Goal: Information Seeking & Learning: Learn about a topic

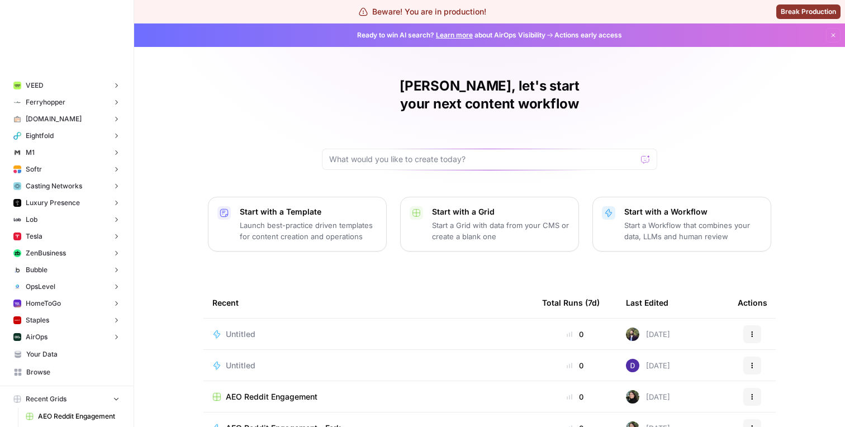
scroll to position [3996, 0]
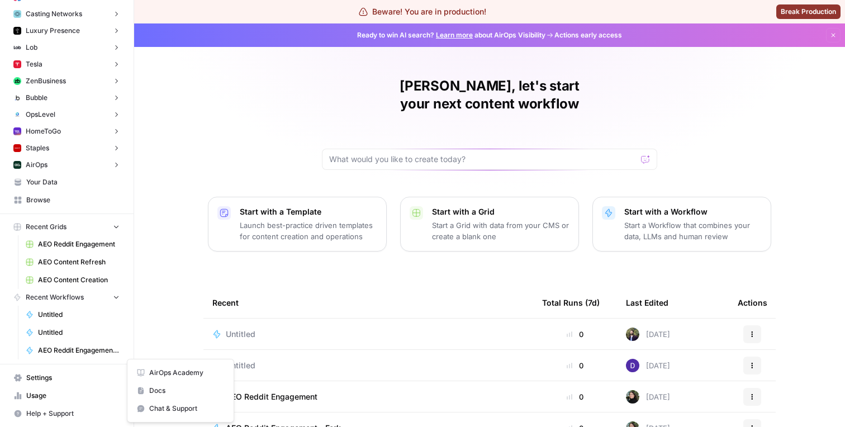
click at [54, 411] on span "Help + Support" at bounding box center [72, 414] width 93 height 10
click at [170, 411] on span "Chat & Support" at bounding box center [186, 409] width 75 height 10
click at [81, 413] on span "Help + Support" at bounding box center [72, 414] width 93 height 10
click at [155, 387] on span "Docs" at bounding box center [186, 391] width 75 height 10
click at [105, 412] on span "Help + Support" at bounding box center [72, 414] width 93 height 10
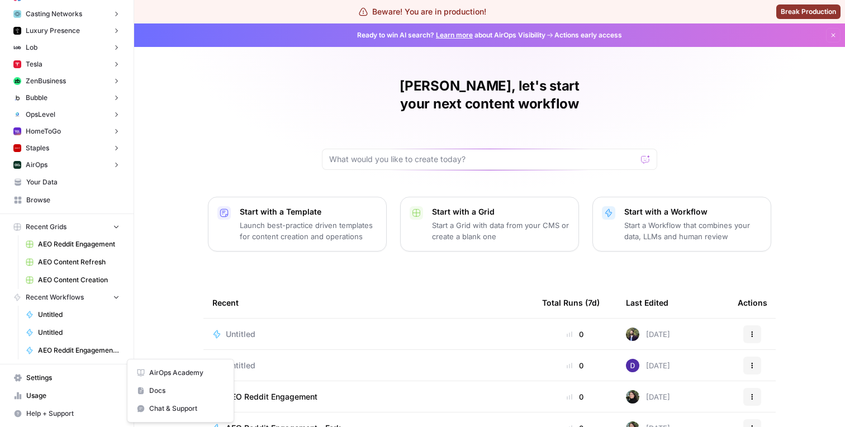
click at [176, 374] on span "AirOps Academy" at bounding box center [186, 373] width 75 height 10
click at [75, 413] on span "Help + Support" at bounding box center [72, 414] width 93 height 10
click at [84, 414] on span "Help + Support" at bounding box center [72, 414] width 93 height 10
click at [169, 409] on span "Chat & Support" at bounding box center [186, 409] width 75 height 10
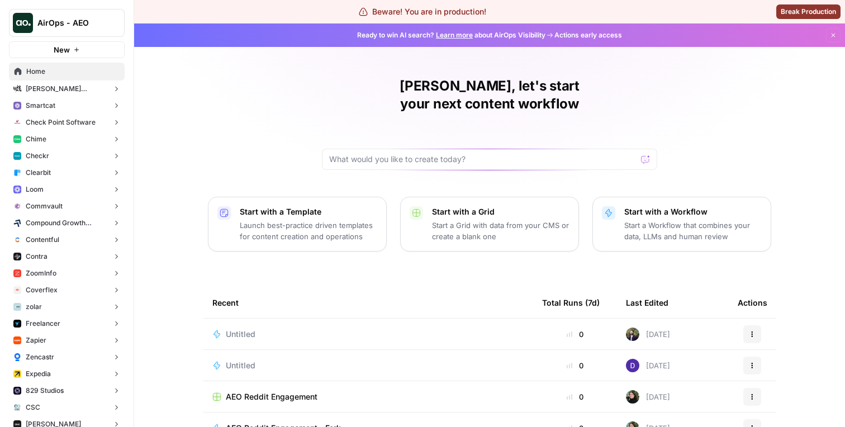
scroll to position [111, 0]
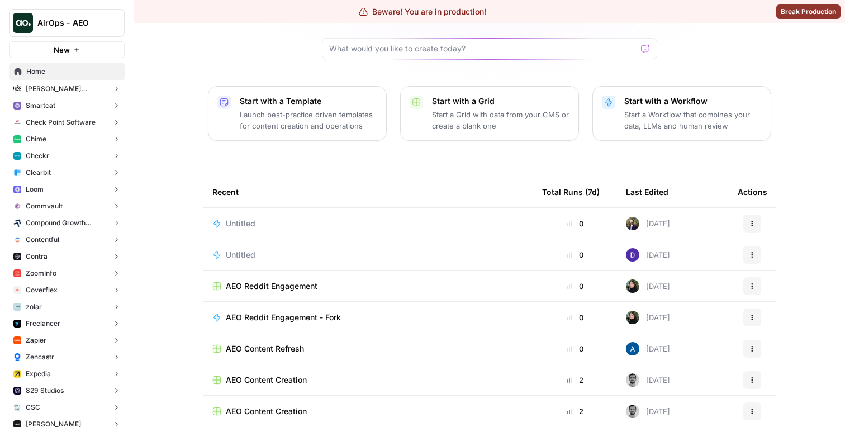
click at [110, 26] on icon "Workspace: AirOps - AEO" at bounding box center [115, 22] width 11 height 11
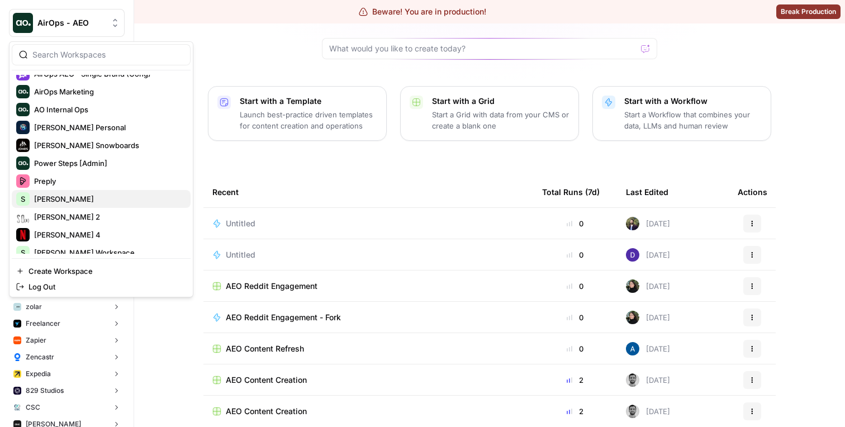
scroll to position [105, 0]
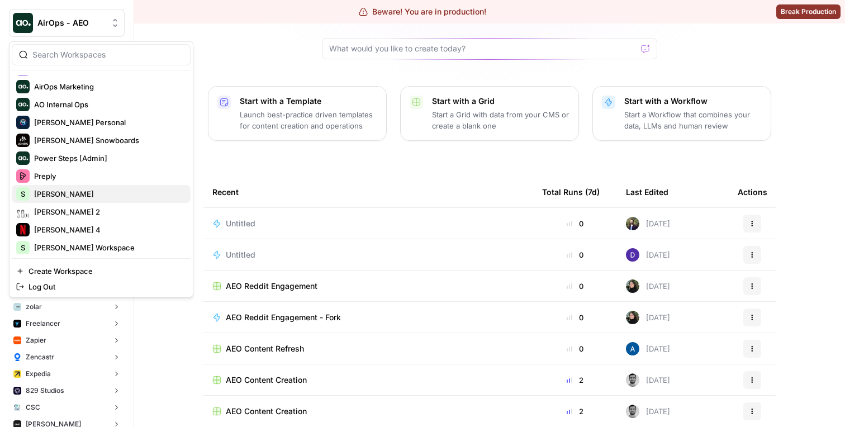
click at [76, 192] on span "[PERSON_NAME]" at bounding box center [108, 193] width 148 height 11
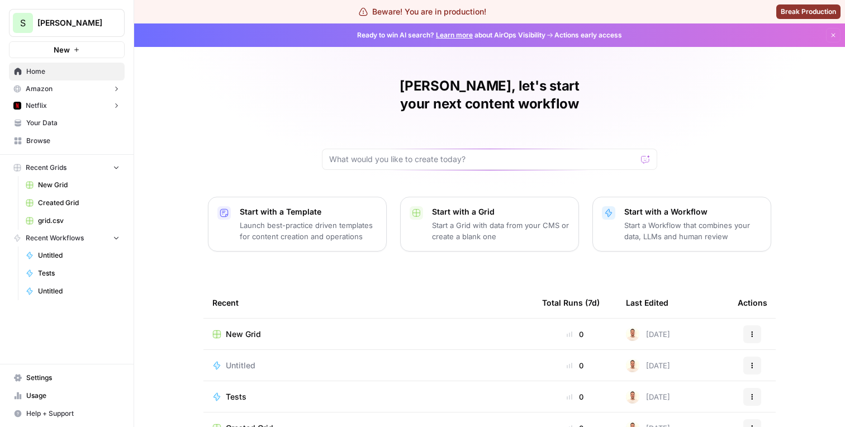
click at [48, 409] on span "Help + Support" at bounding box center [72, 414] width 93 height 10
click at [165, 409] on span "Chat & Support" at bounding box center [186, 409] width 75 height 10
click at [53, 414] on span "Help + Support" at bounding box center [72, 414] width 93 height 10
click at [81, 393] on span "Usage" at bounding box center [72, 396] width 93 height 10
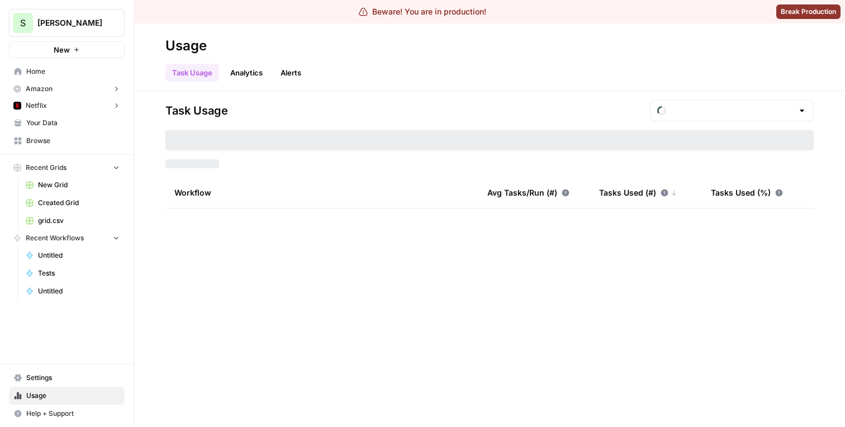
type input "August Tasks"
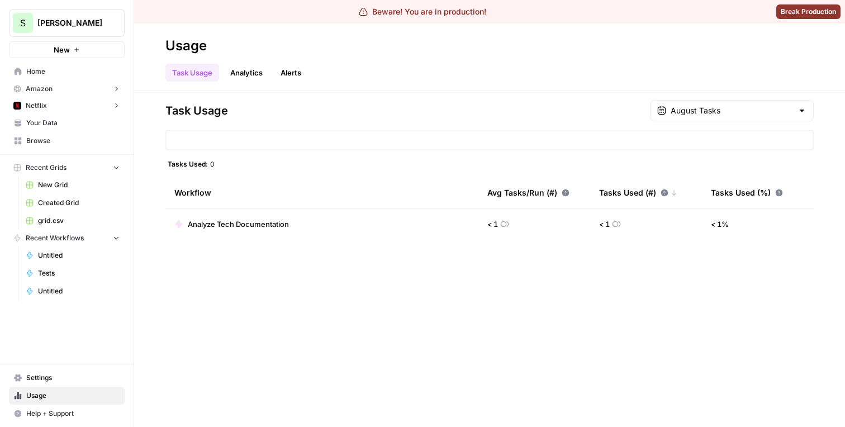
click at [78, 410] on span "Help + Support" at bounding box center [72, 414] width 93 height 10
click at [170, 373] on span "AirOps Academy" at bounding box center [186, 373] width 75 height 10
click at [159, 392] on span "Docs" at bounding box center [186, 391] width 75 height 10
click at [82, 409] on span "Help + Support" at bounding box center [72, 414] width 93 height 10
click at [181, 406] on span "Chat & Support" at bounding box center [186, 409] width 75 height 10
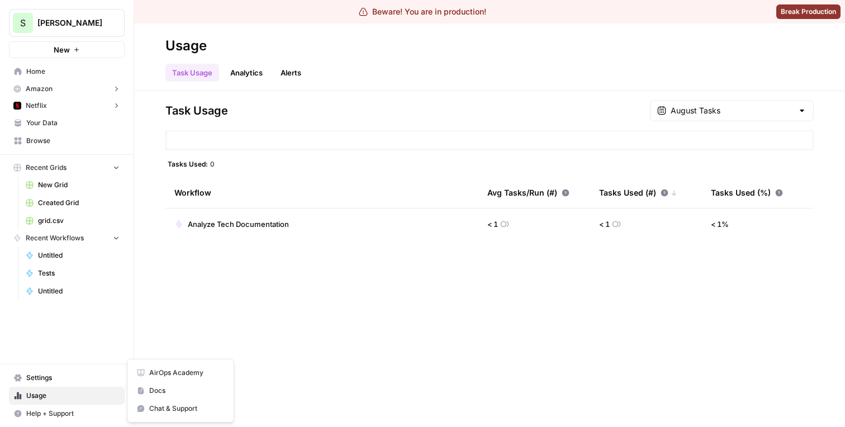
click at [78, 411] on span "Help + Support" at bounding box center [72, 414] width 93 height 10
click at [156, 408] on span "Chat & Support" at bounding box center [186, 409] width 75 height 10
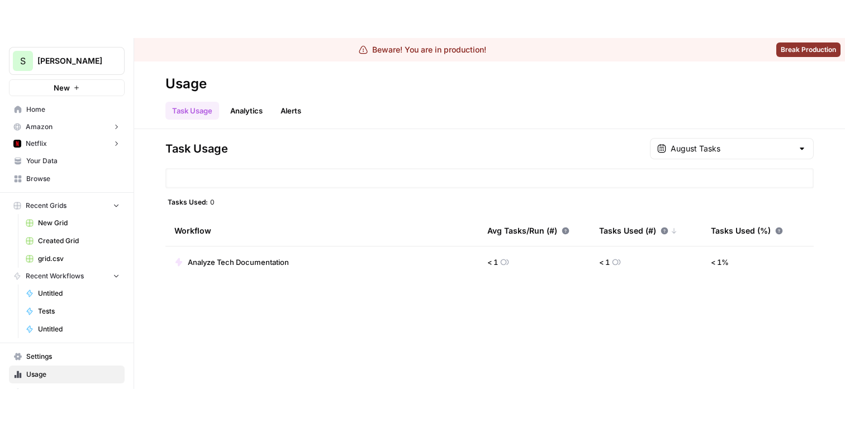
scroll to position [17, 0]
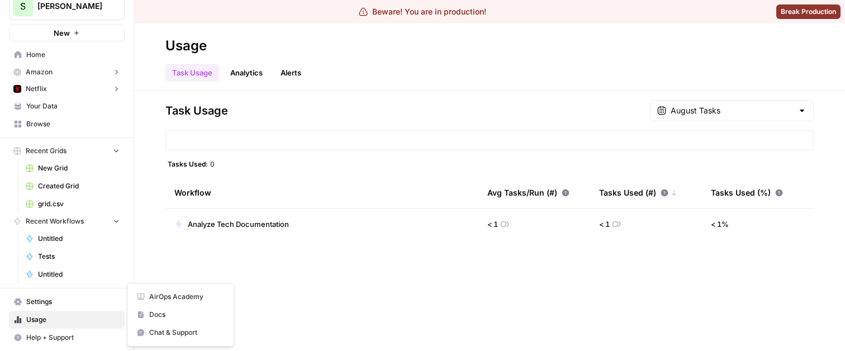
click at [54, 339] on span "Help + Support" at bounding box center [72, 338] width 93 height 10
click at [162, 328] on span "Chat & Support" at bounding box center [186, 333] width 75 height 10
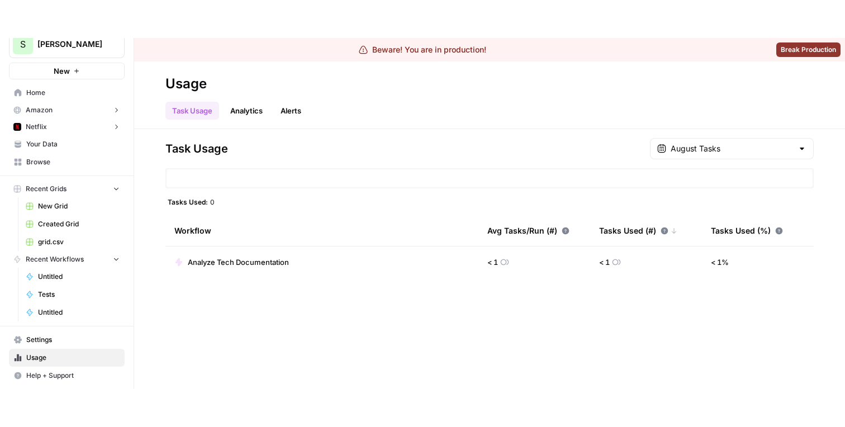
scroll to position [0, 0]
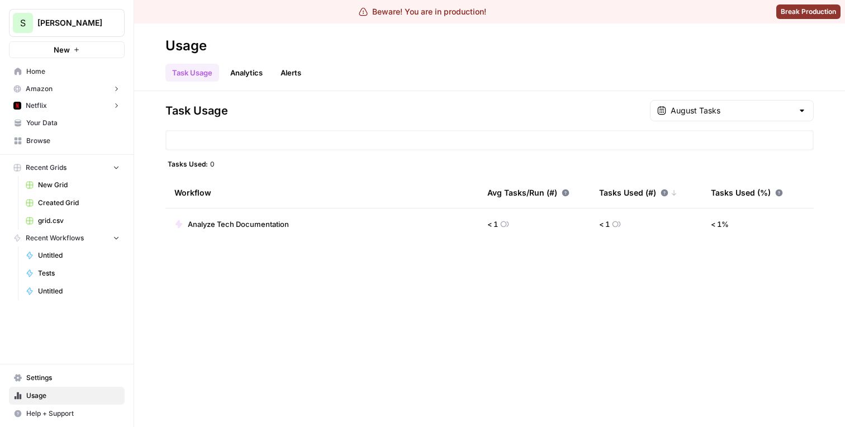
click at [206, 188] on div "Workflow" at bounding box center [321, 192] width 295 height 31
click at [510, 192] on div "Avg Tasks/Run (#)" at bounding box center [528, 192] width 82 height 31
